Goal: Information Seeking & Learning: Learn about a topic

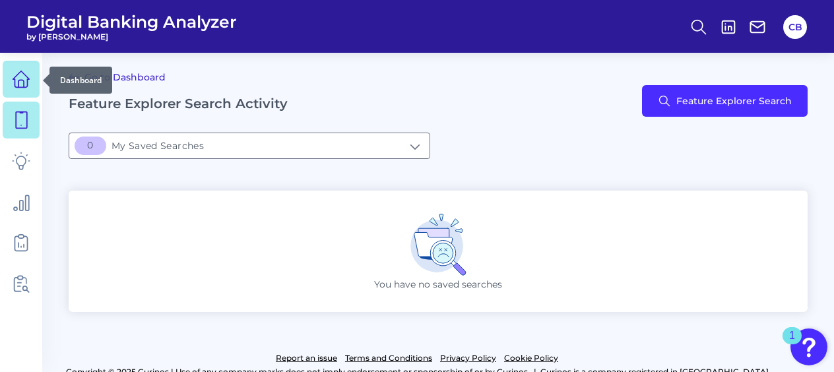
click at [15, 78] on icon at bounding box center [21, 79] width 18 height 18
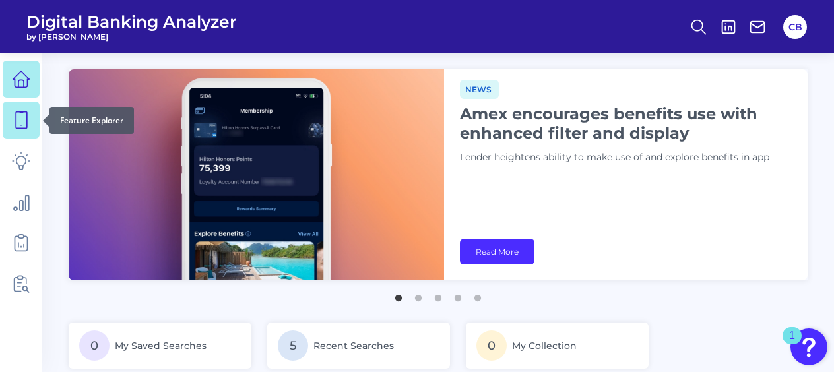
click at [24, 127] on icon at bounding box center [21, 120] width 18 height 18
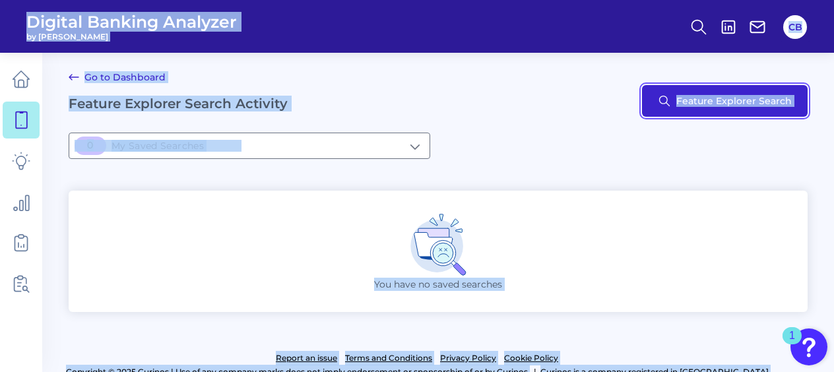
click at [685, 109] on button "Feature Explorer Search" at bounding box center [725, 101] width 166 height 32
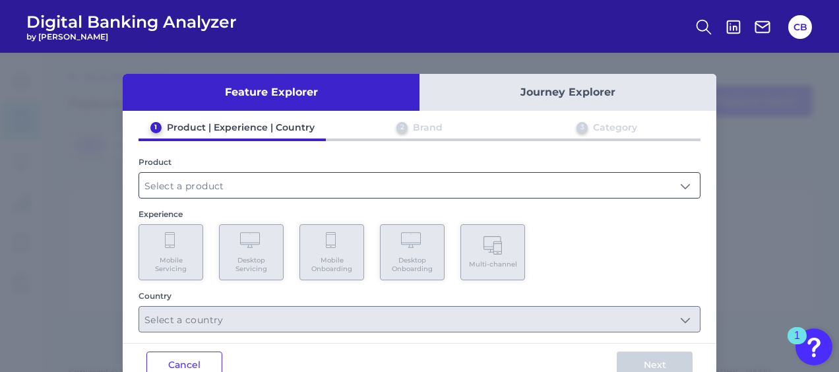
click at [269, 178] on input "text" at bounding box center [419, 185] width 561 height 25
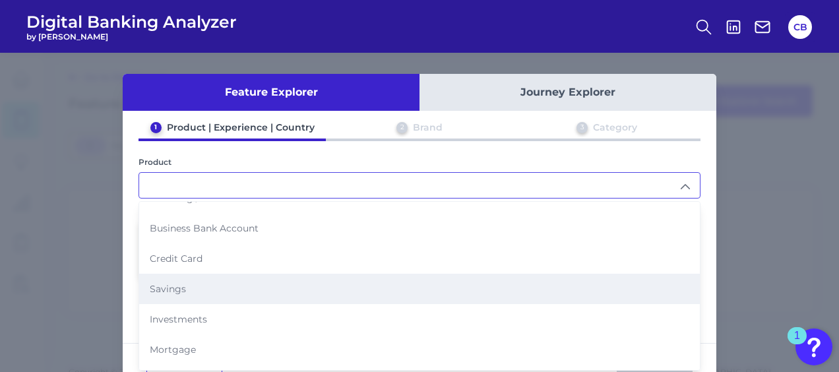
scroll to position [18, 0]
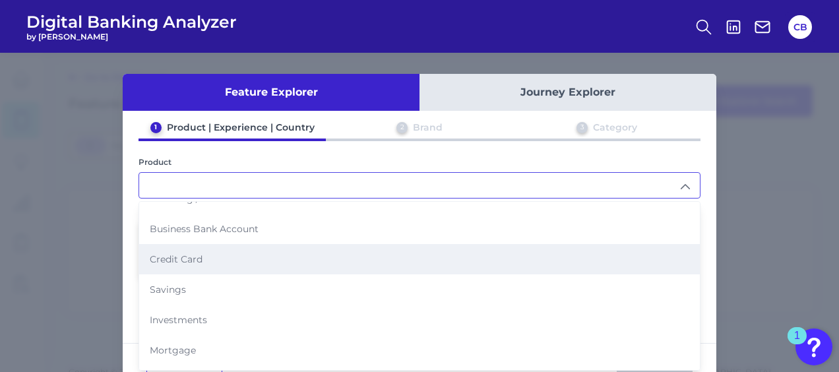
click at [215, 261] on li "Credit Card" at bounding box center [419, 259] width 561 height 30
type input "Credit Card"
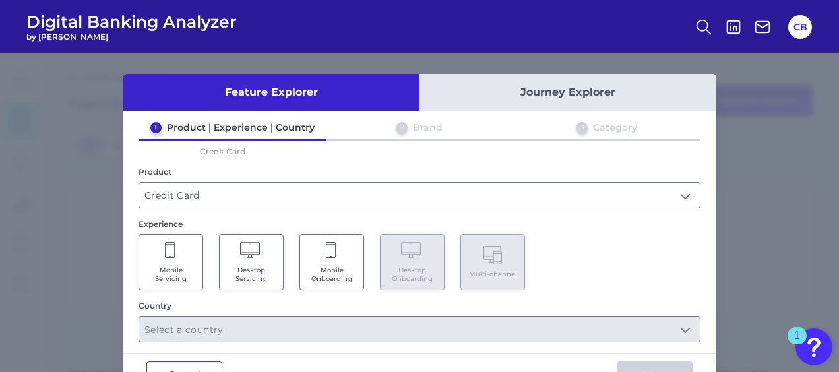
click at [172, 271] on span "Mobile Servicing" at bounding box center [171, 274] width 50 height 17
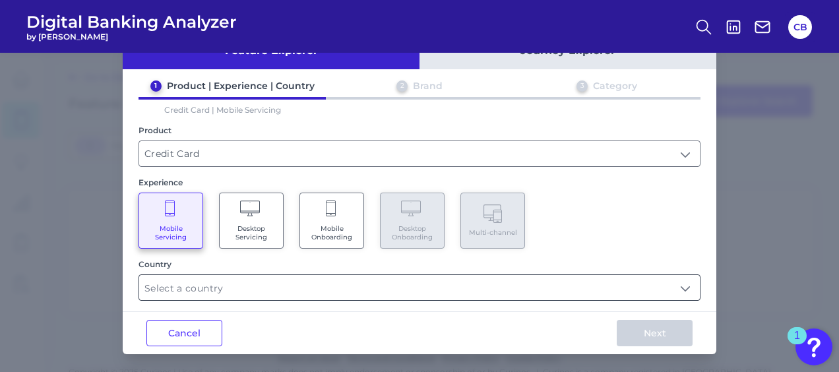
scroll to position [42, 0]
click at [319, 279] on input "text" at bounding box center [419, 287] width 561 height 25
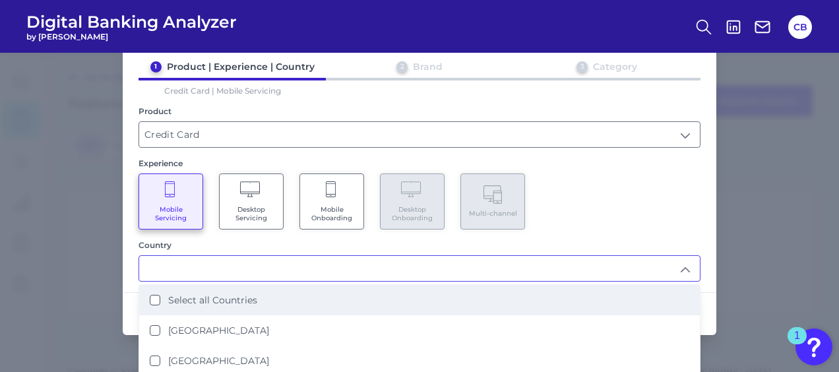
scroll to position [60, 0]
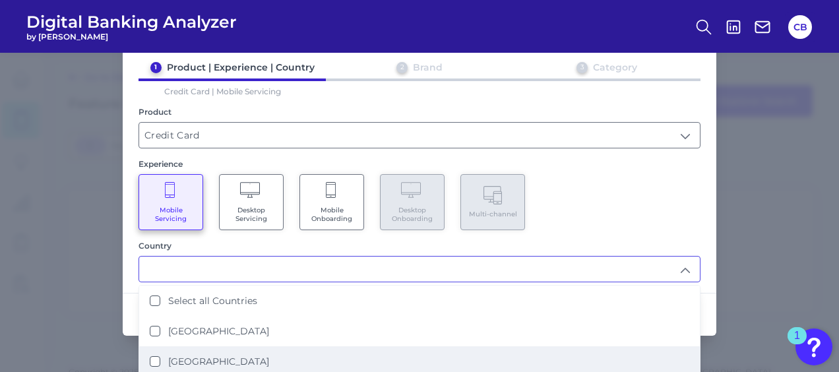
click at [154, 356] on States "[GEOGRAPHIC_DATA]" at bounding box center [155, 361] width 11 height 11
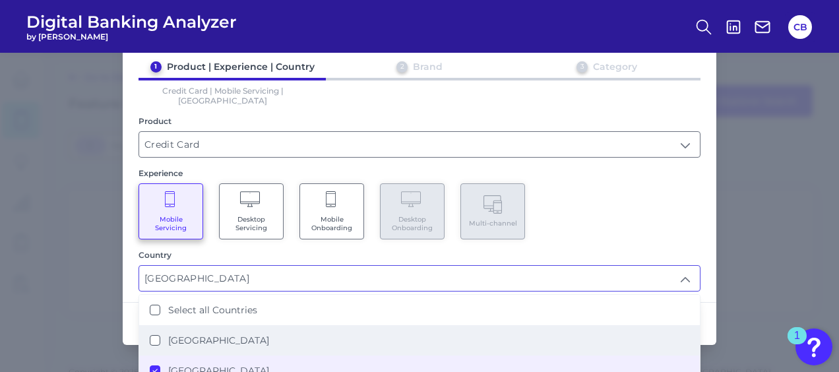
scroll to position [59, 0]
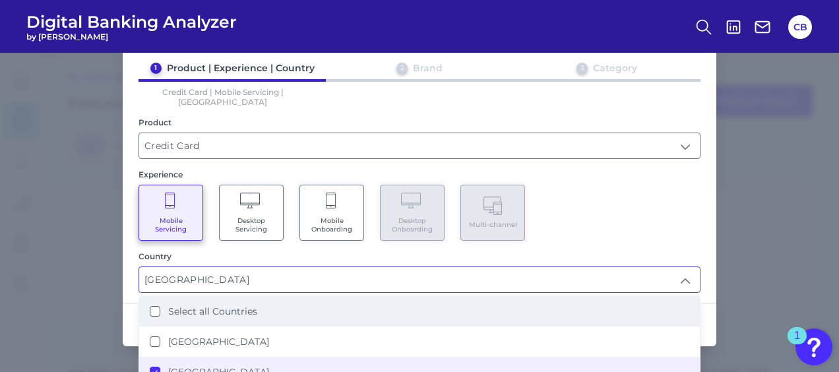
click at [691, 302] on li "Select all Countries" at bounding box center [419, 311] width 561 height 30
type input "Select all Countries"
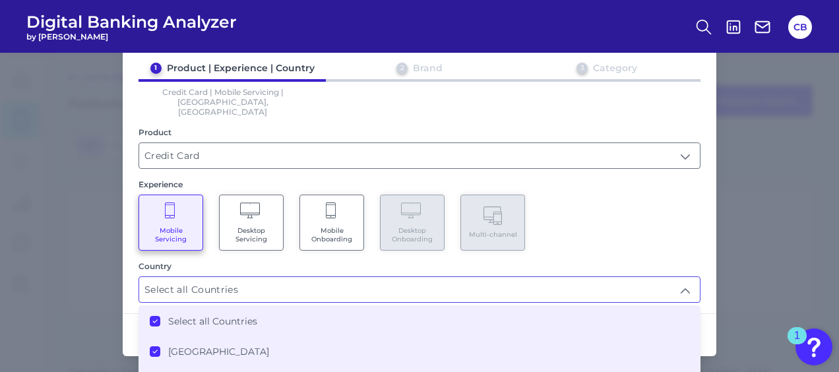
scroll to position [1, 0]
click at [725, 293] on div "Feature Explorer Journey Explorer 1 Product | Experience | Country 2 Brand 3 Ca…" at bounding box center [419, 212] width 839 height 319
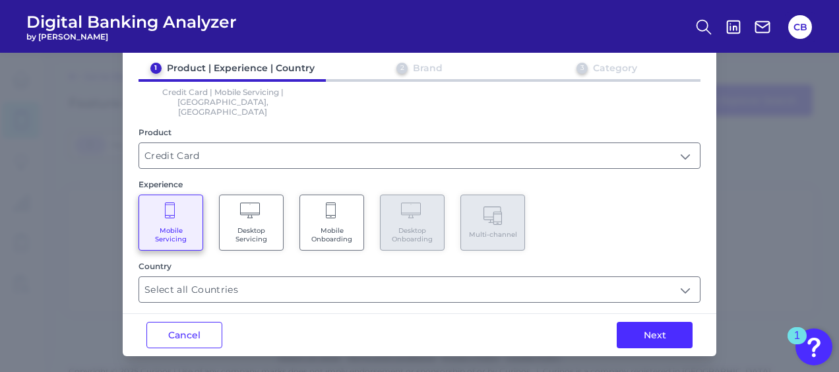
scroll to position [42, 0]
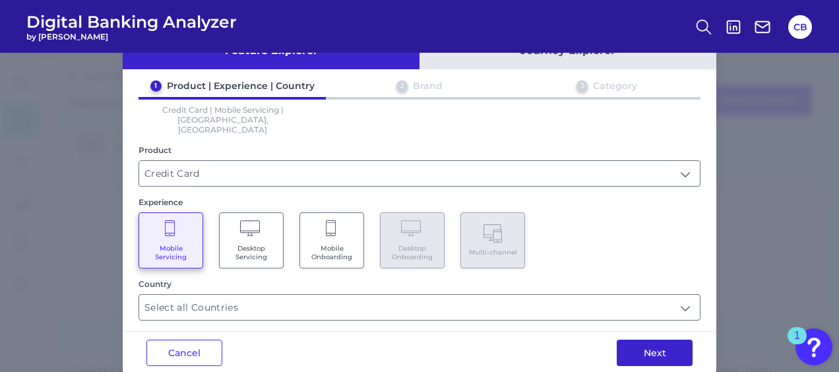
click at [654, 340] on button "Next" at bounding box center [655, 353] width 76 height 26
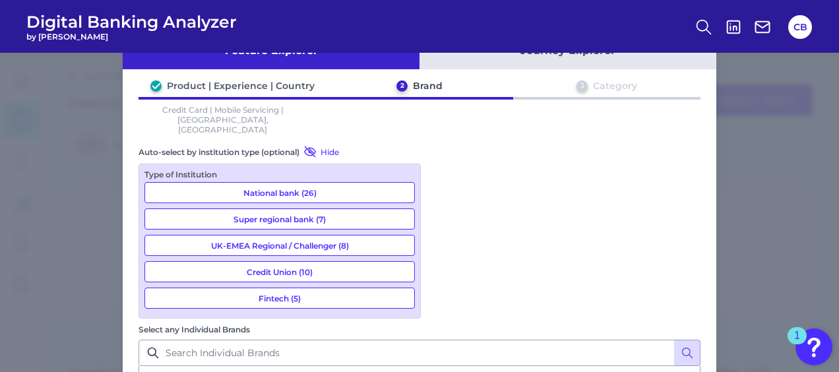
scroll to position [0, 0]
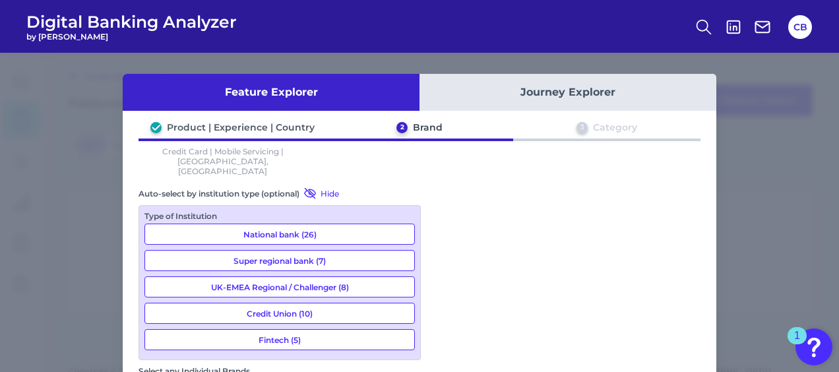
click at [70, 259] on div "Feature Explorer Journey Explorer Product | Experience | Country 2 Brand 3 Cate…" at bounding box center [419, 212] width 839 height 319
click at [94, 272] on div "Feature Explorer Journey Explorer Product | Experience | Country 2 Brand 3 Cate…" at bounding box center [419, 212] width 839 height 319
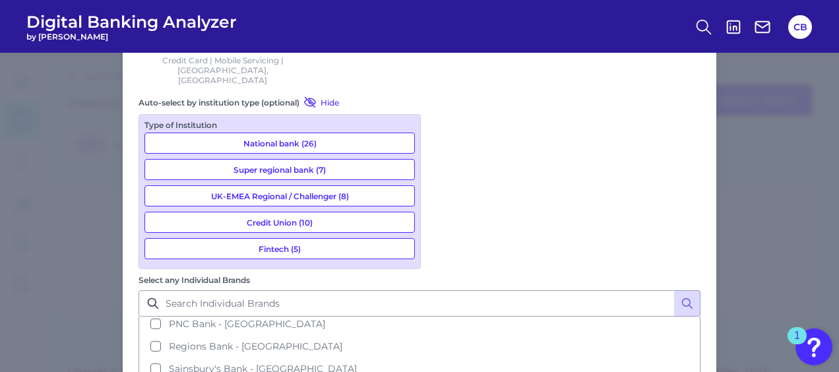
scroll to position [0, 0]
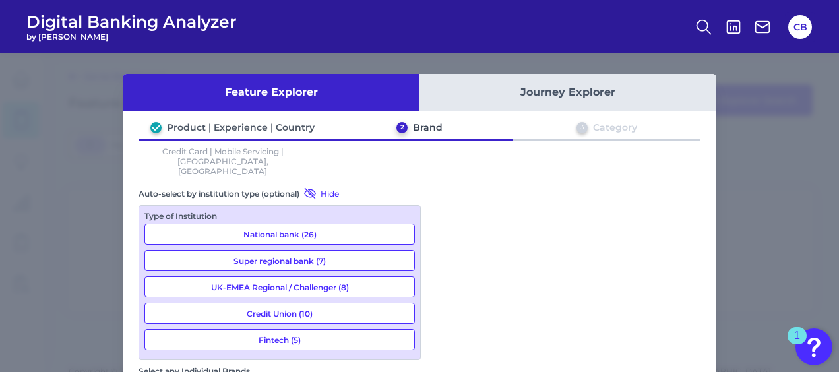
click at [213, 125] on div "Product | Experience | Country" at bounding box center [241, 127] width 148 height 12
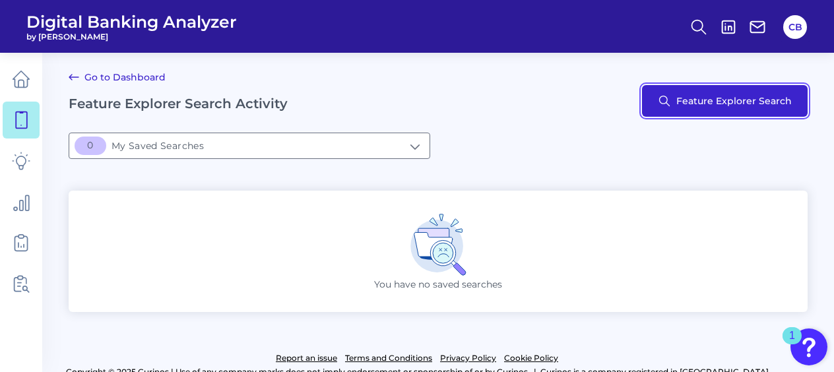
click at [686, 103] on button "Feature Explorer Search" at bounding box center [725, 101] width 166 height 32
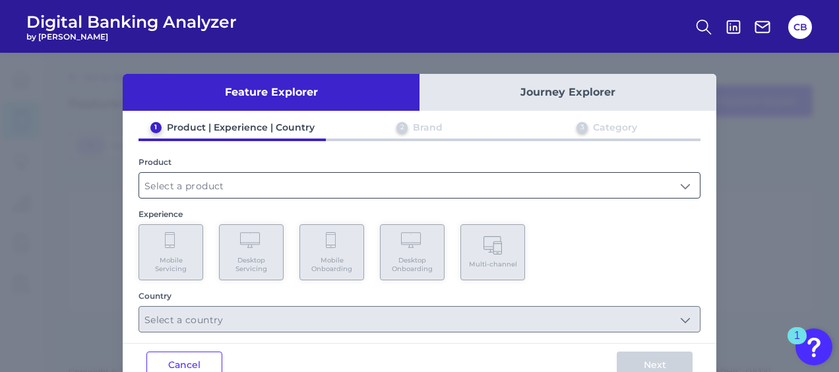
click at [222, 186] on input "text" at bounding box center [419, 185] width 561 height 25
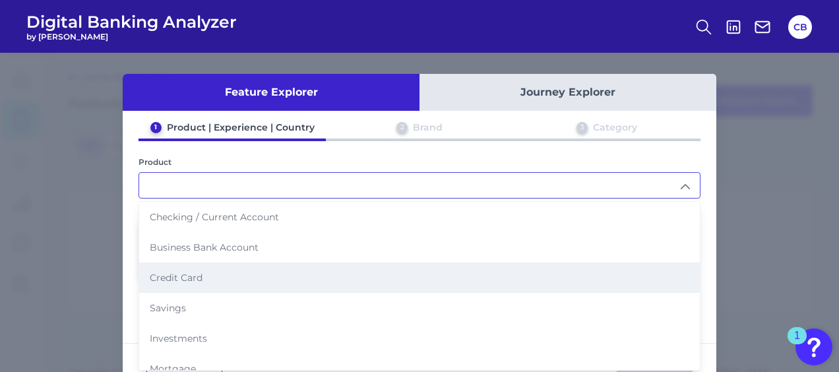
click at [219, 274] on li "Credit Card" at bounding box center [419, 278] width 561 height 30
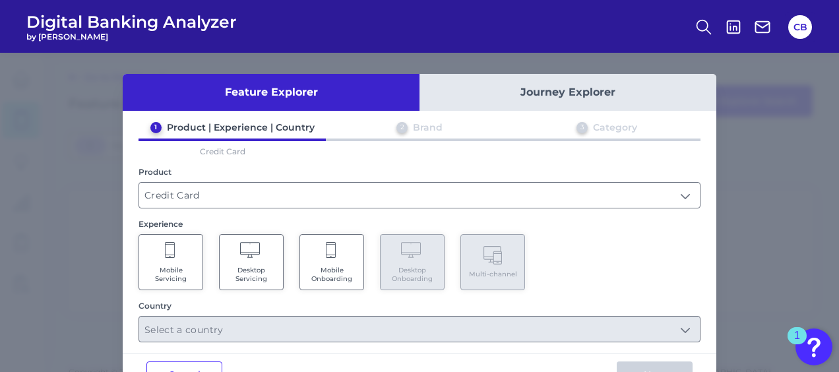
click at [788, 160] on div "Feature Explorer Journey Explorer 1 Product | Experience | Country 2 Brand 3 Ca…" at bounding box center [419, 212] width 839 height 319
click at [454, 193] on input "Credit Card" at bounding box center [419, 195] width 561 height 25
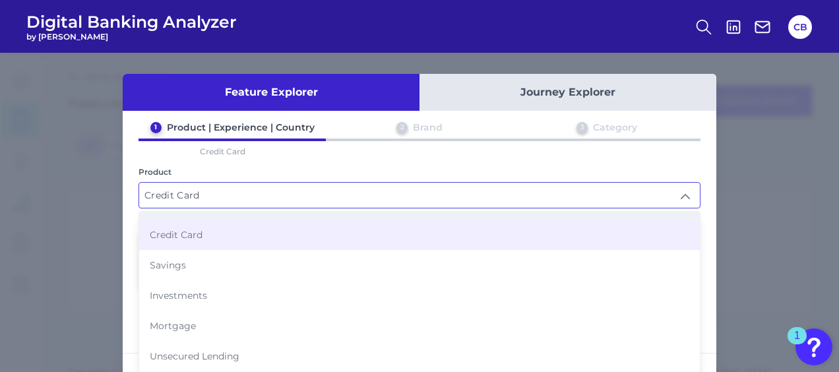
scroll to position [125, 0]
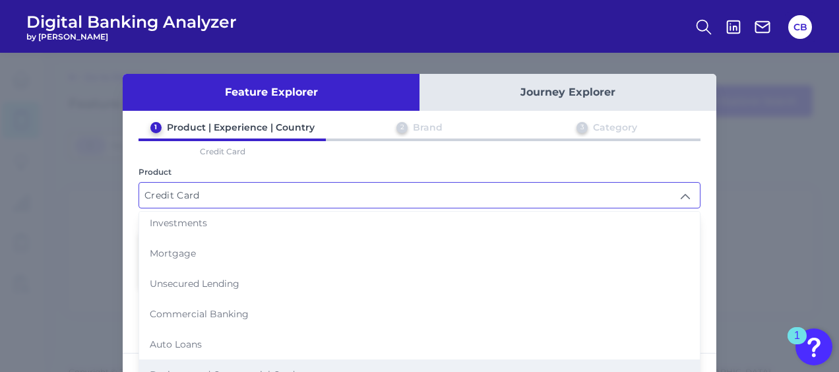
click at [309, 360] on li "Business and Commercial Cards" at bounding box center [419, 374] width 561 height 30
type input "Business and Commercial Cards"
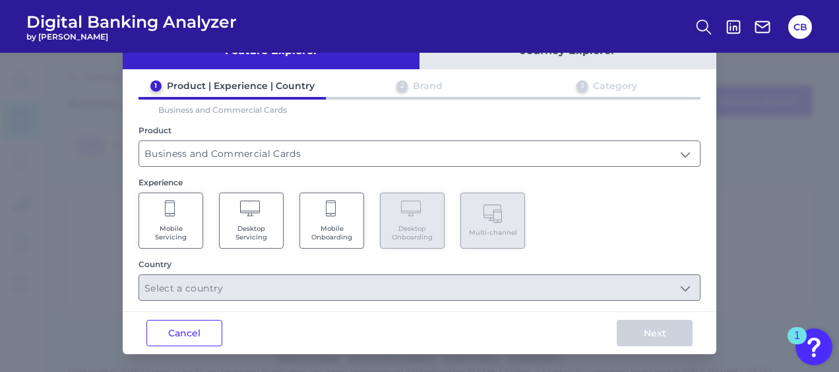
scroll to position [40, 0]
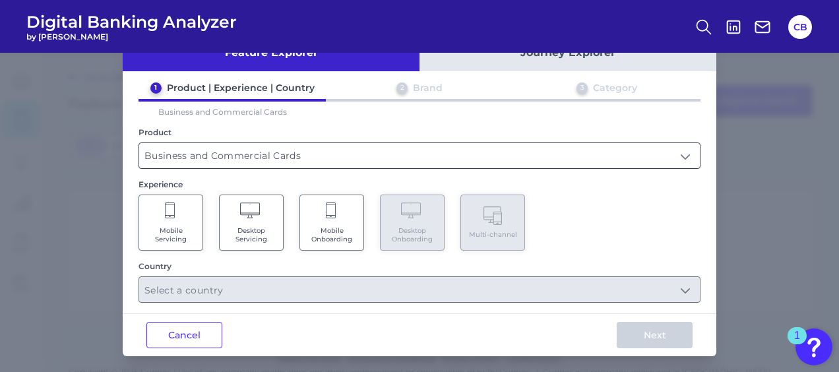
click at [346, 156] on input "Business and Commercial Cards" at bounding box center [419, 155] width 561 height 25
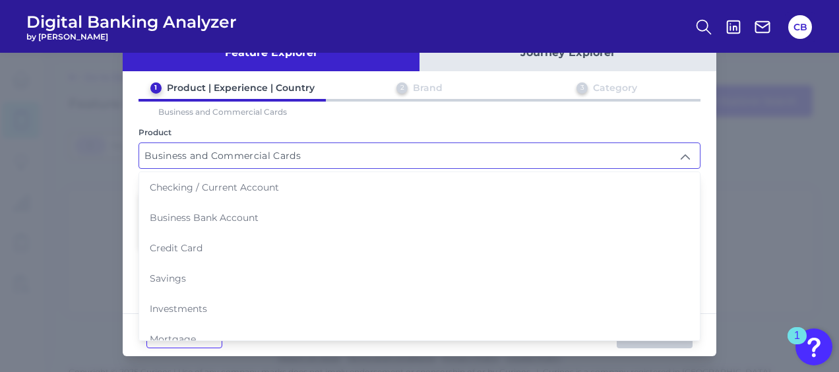
click at [346, 156] on input "Business and Commercial Cards" at bounding box center [419, 155] width 561 height 25
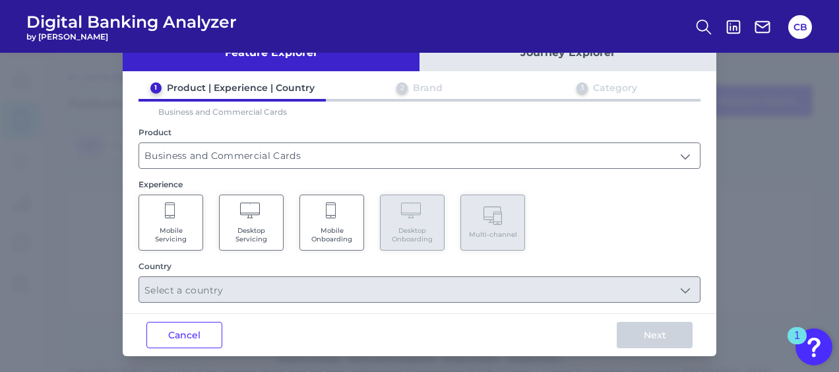
click at [173, 226] on span "Mobile Servicing" at bounding box center [171, 234] width 50 height 17
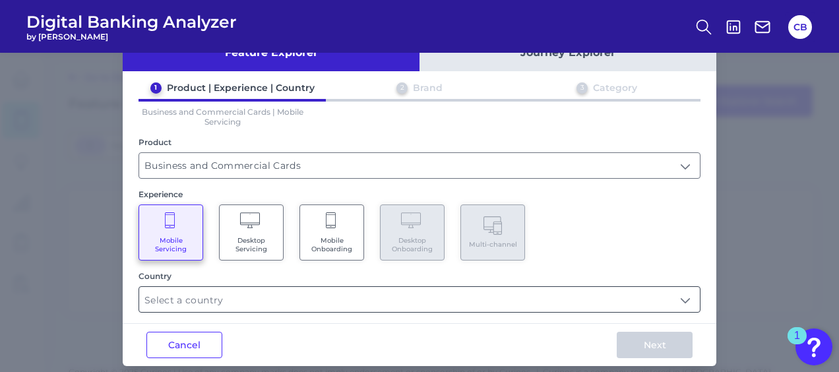
click at [295, 297] on input "text" at bounding box center [419, 299] width 561 height 25
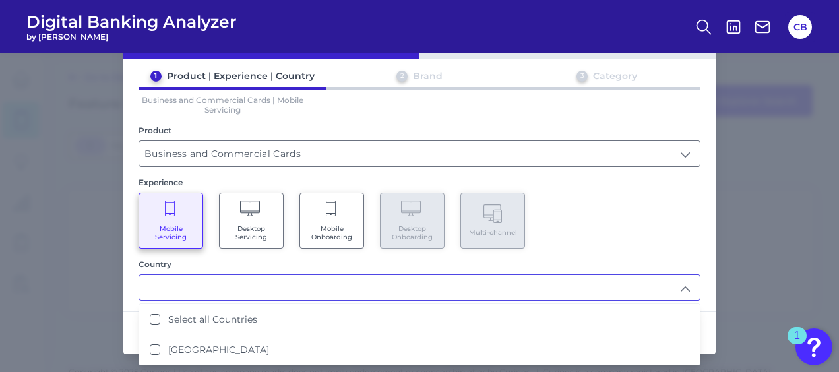
scroll to position [50, 0]
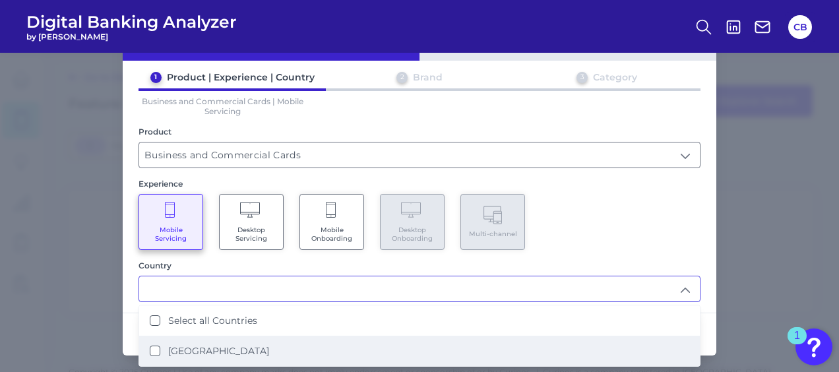
click at [155, 346] on States "[GEOGRAPHIC_DATA]" at bounding box center [155, 351] width 11 height 11
type input "Select all Countries"
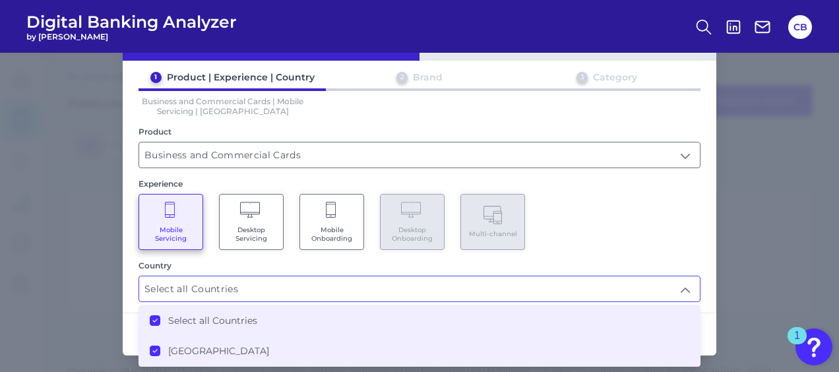
scroll to position [51, 0]
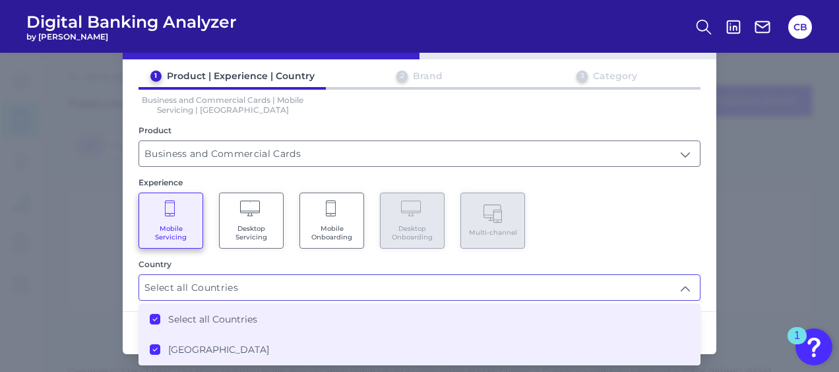
click at [723, 260] on div "Feature Explorer Journey Explorer 1 Product | Experience | Country 2 Brand 3 Ca…" at bounding box center [419, 212] width 839 height 319
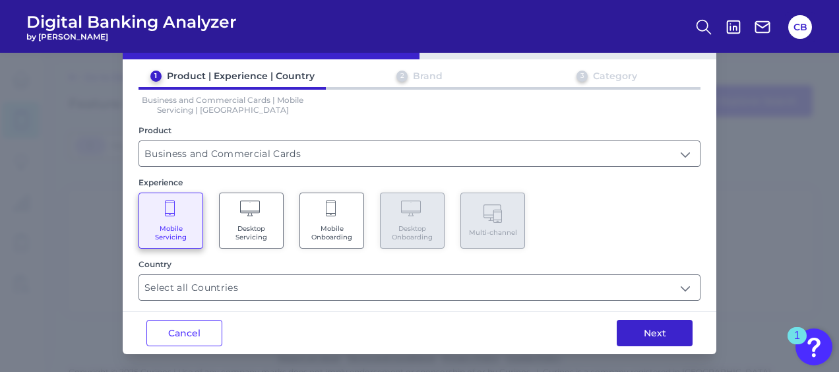
click at [656, 336] on button "Next" at bounding box center [655, 333] width 76 height 26
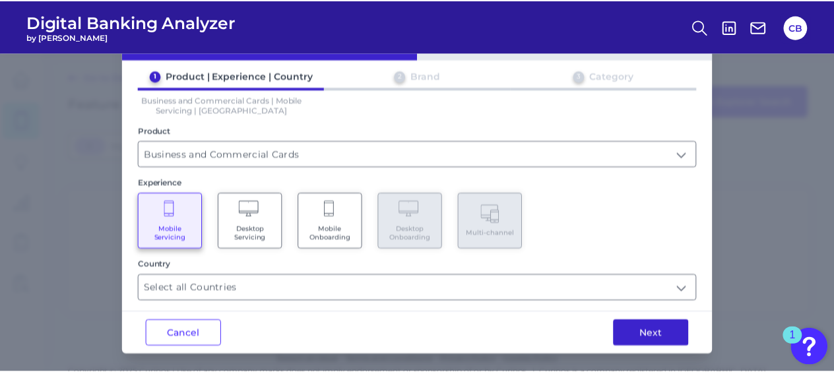
scroll to position [0, 0]
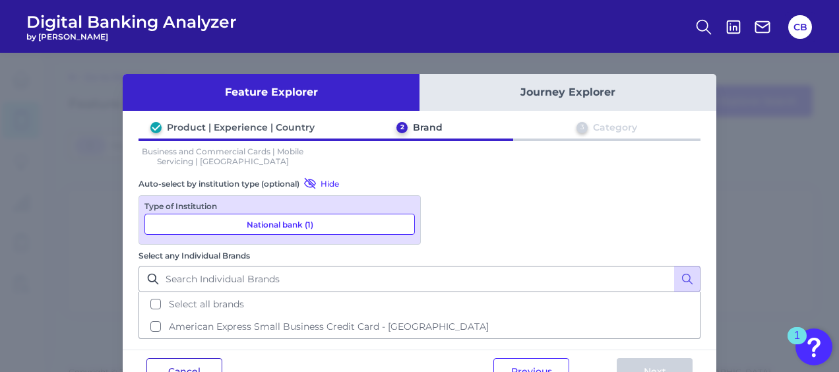
click at [185, 358] on button "Cancel" at bounding box center [184, 371] width 76 height 26
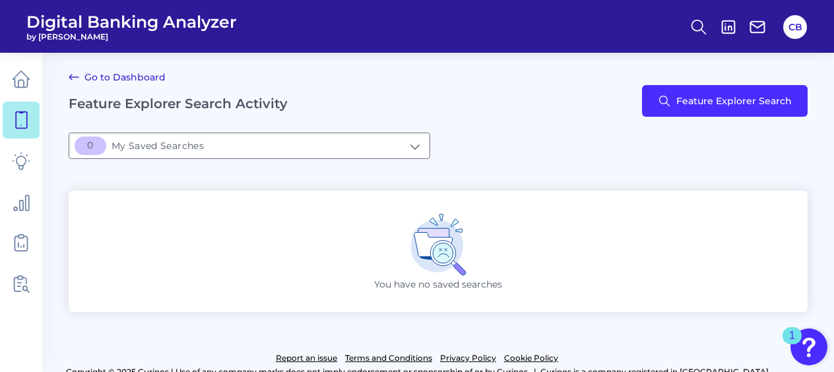
scroll to position [32, 0]
